Goal: Transaction & Acquisition: Purchase product/service

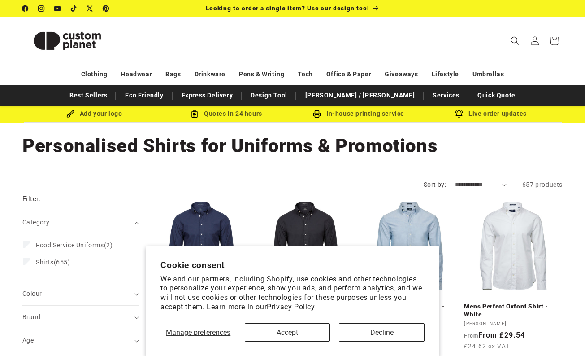
click at [365, 332] on button "Decline" at bounding box center [381, 332] width 85 height 18
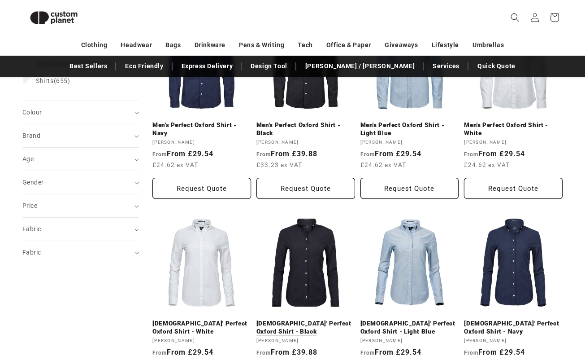
scroll to position [169, 0]
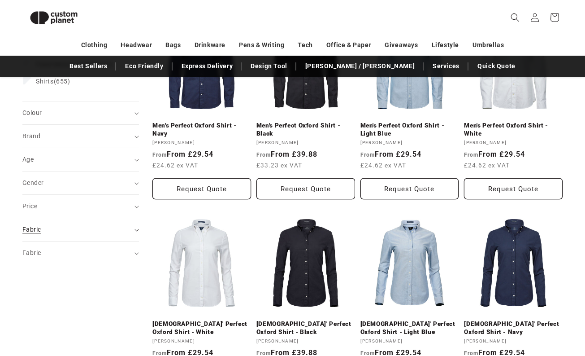
click at [133, 228] on summary "Fabric (0)" at bounding box center [80, 229] width 117 height 23
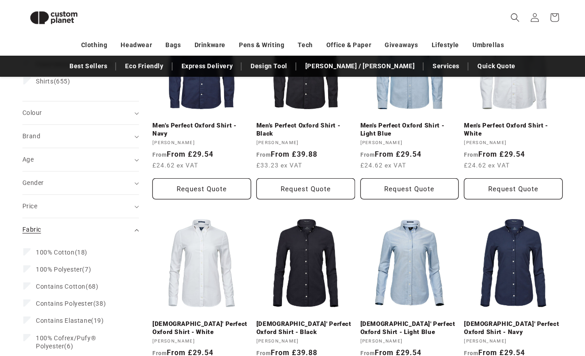
click at [133, 228] on summary "Fabric (0)" at bounding box center [80, 229] width 117 height 23
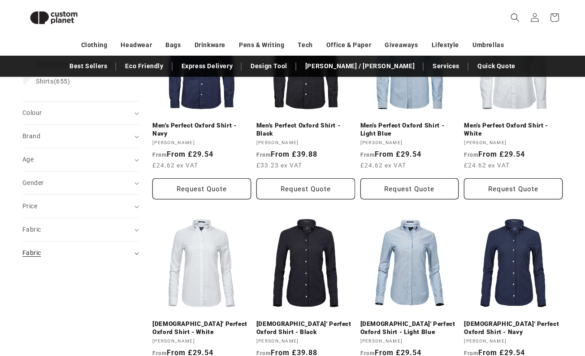
click at [134, 253] on summary "Fabric (0)" at bounding box center [80, 252] width 117 height 23
click at [127, 180] on div "Gender (0)" at bounding box center [76, 182] width 109 height 9
click at [136, 182] on icon "Gender (0 selected)" at bounding box center [137, 183] width 4 height 3
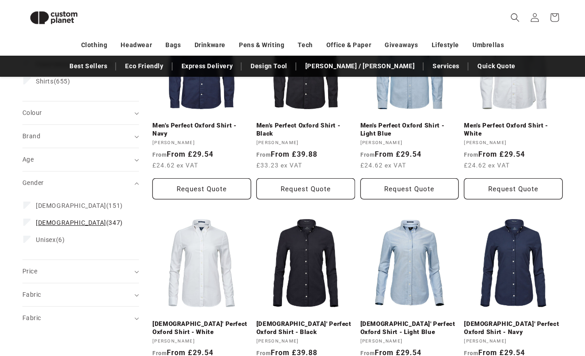
click at [62, 218] on span "[DEMOGRAPHIC_DATA] (347)" at bounding box center [79, 222] width 87 height 8
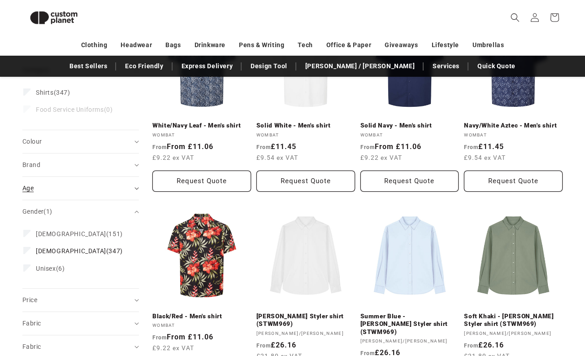
click at [132, 179] on summary "Age (0)" at bounding box center [80, 188] width 117 height 23
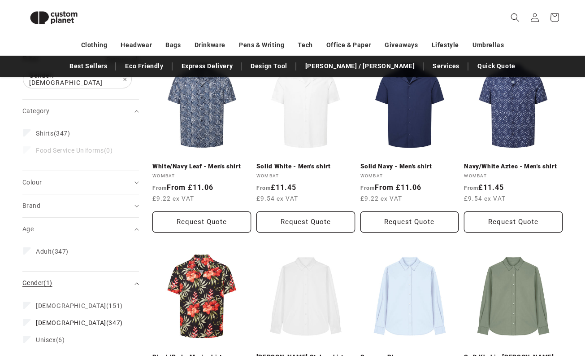
scroll to position [141, 0]
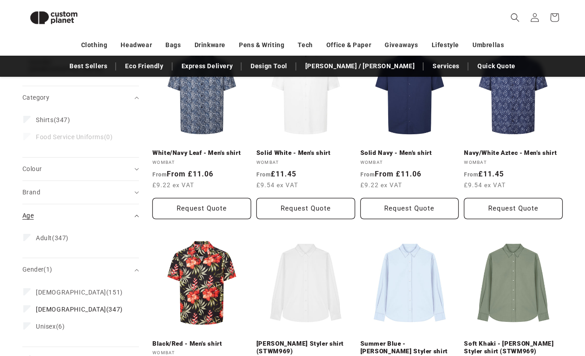
click at [135, 213] on summary "Age (0)" at bounding box center [80, 215] width 117 height 23
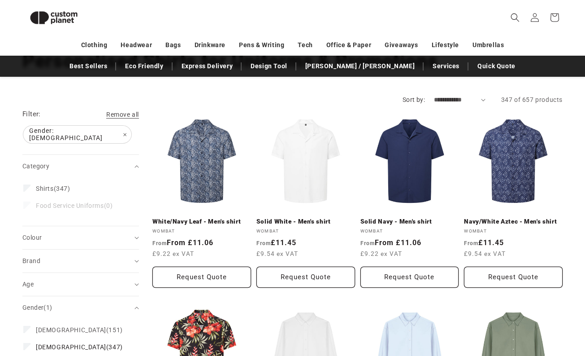
scroll to position [68, 0]
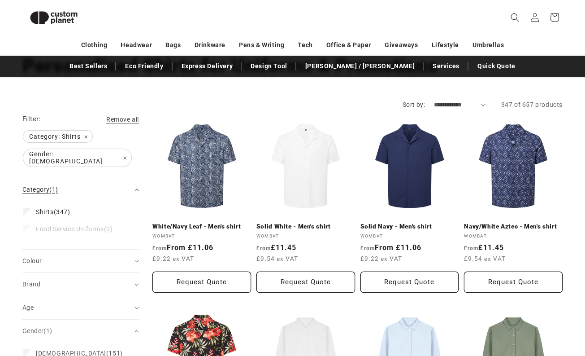
click at [132, 185] on summary "Category (1)" at bounding box center [80, 189] width 117 height 23
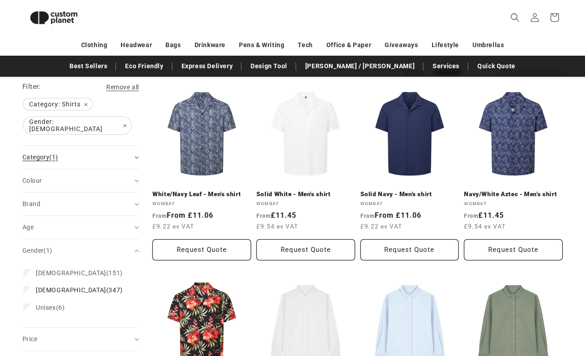
scroll to position [109, 0]
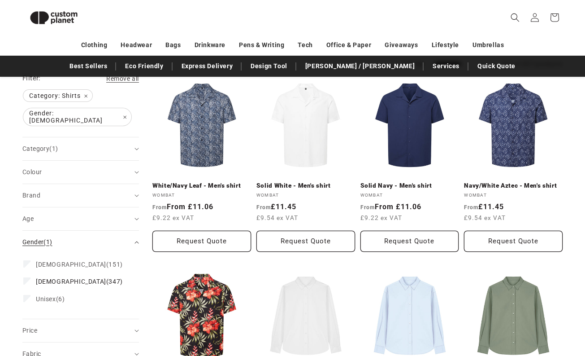
click at [135, 231] on summary "Gender (1)" at bounding box center [80, 242] width 117 height 23
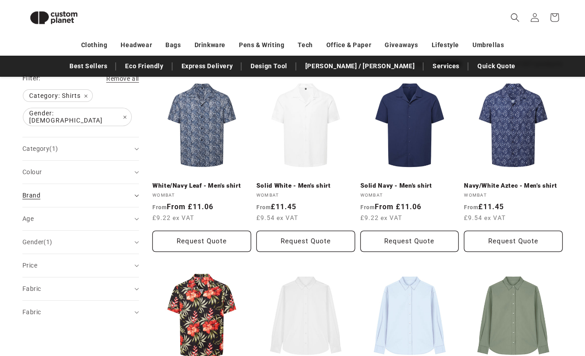
click at [129, 191] on div "Brand (0)" at bounding box center [76, 195] width 109 height 9
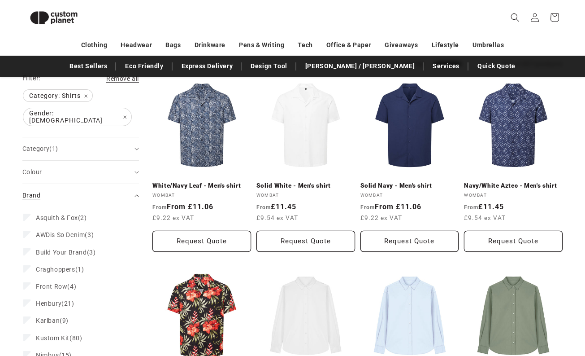
click at [129, 191] on div "Brand (0)" at bounding box center [76, 195] width 109 height 9
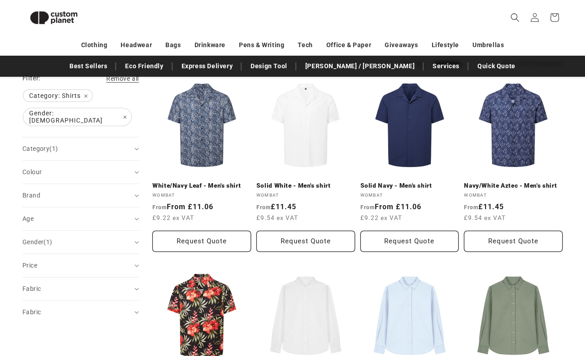
click at [137, 148] on icon "Category (1 selected)" at bounding box center [137, 149] width 4 height 3
click at [137, 148] on icon "Category (1 selected)" at bounding box center [137, 149] width 4 height 2
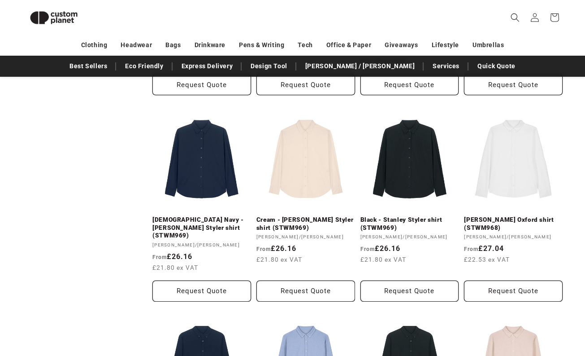
scroll to position [477, 0]
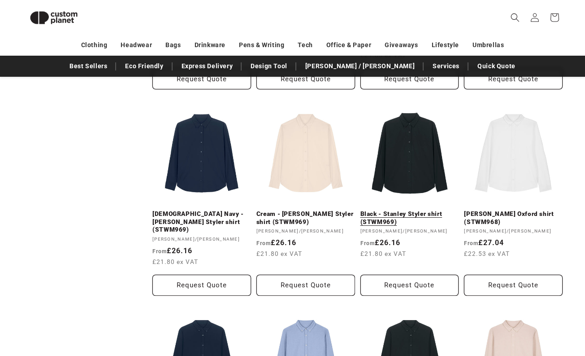
click at [422, 210] on link "Black - Stanley Styler shirt (STWM969)" at bounding box center [410, 218] width 99 height 16
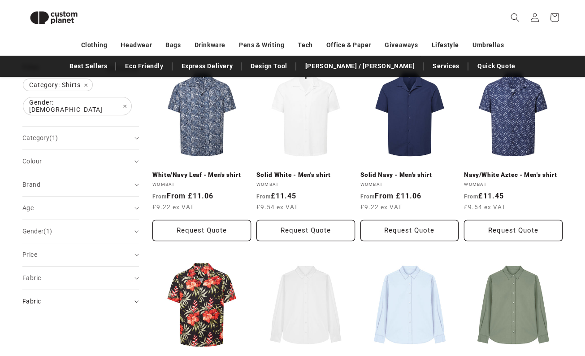
scroll to position [120, 0]
click at [79, 156] on div "Colour (0)" at bounding box center [76, 160] width 109 height 9
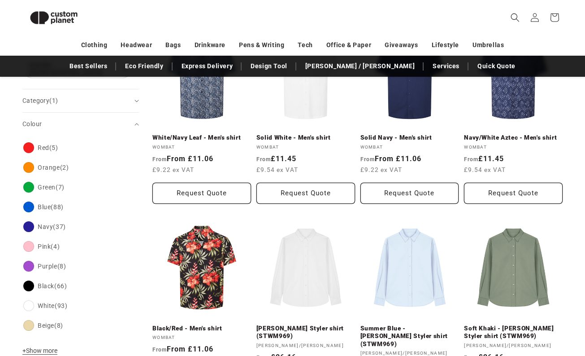
scroll to position [158, 0]
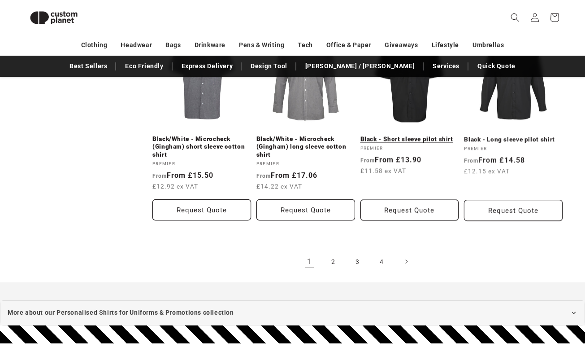
scroll to position [948, 0]
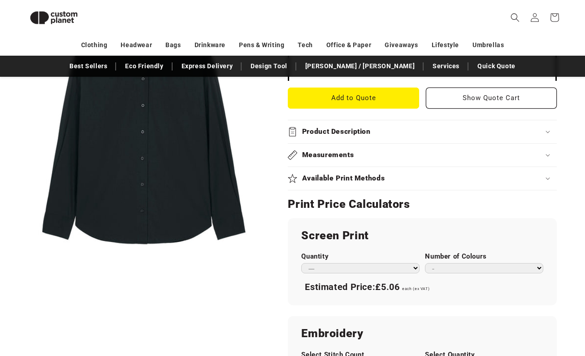
scroll to position [375, 0]
click at [335, 262] on select "*** *** *** **** **** **** ***** *****" at bounding box center [360, 267] width 118 height 10
